Goal: Navigation & Orientation: Find specific page/section

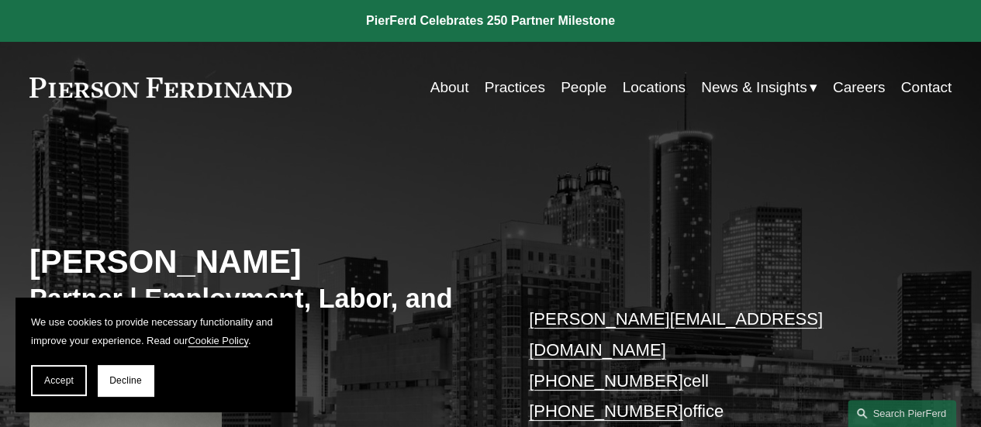
click at [240, 95] on link at bounding box center [160, 88] width 262 height 20
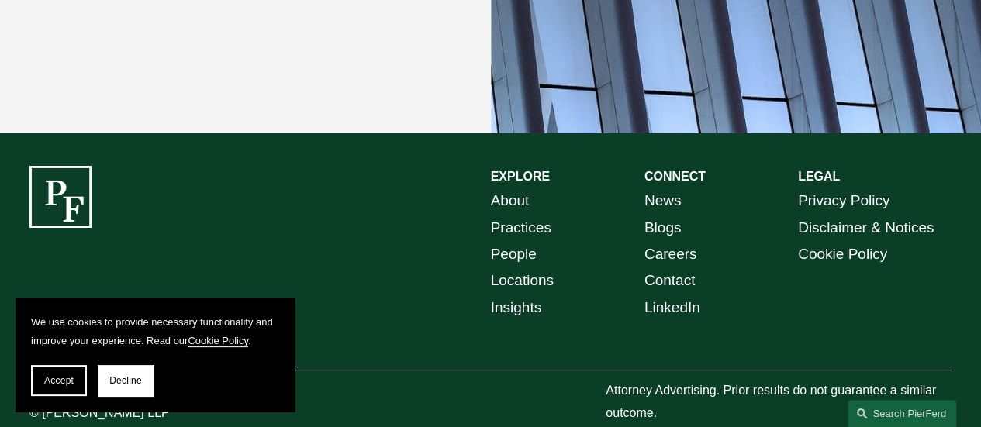
scroll to position [2741, 0]
click at [511, 268] on link "Locations" at bounding box center [522, 281] width 63 height 26
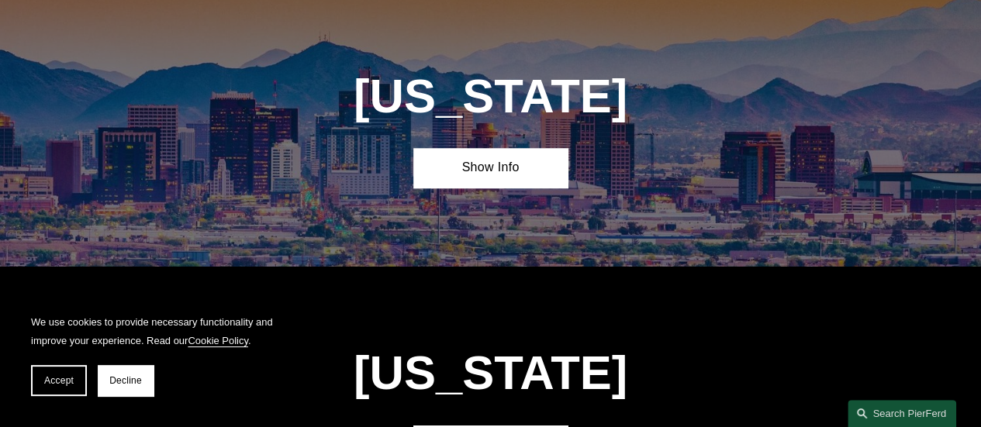
scroll to position [620, 0]
